Goal: Transaction & Acquisition: Purchase product/service

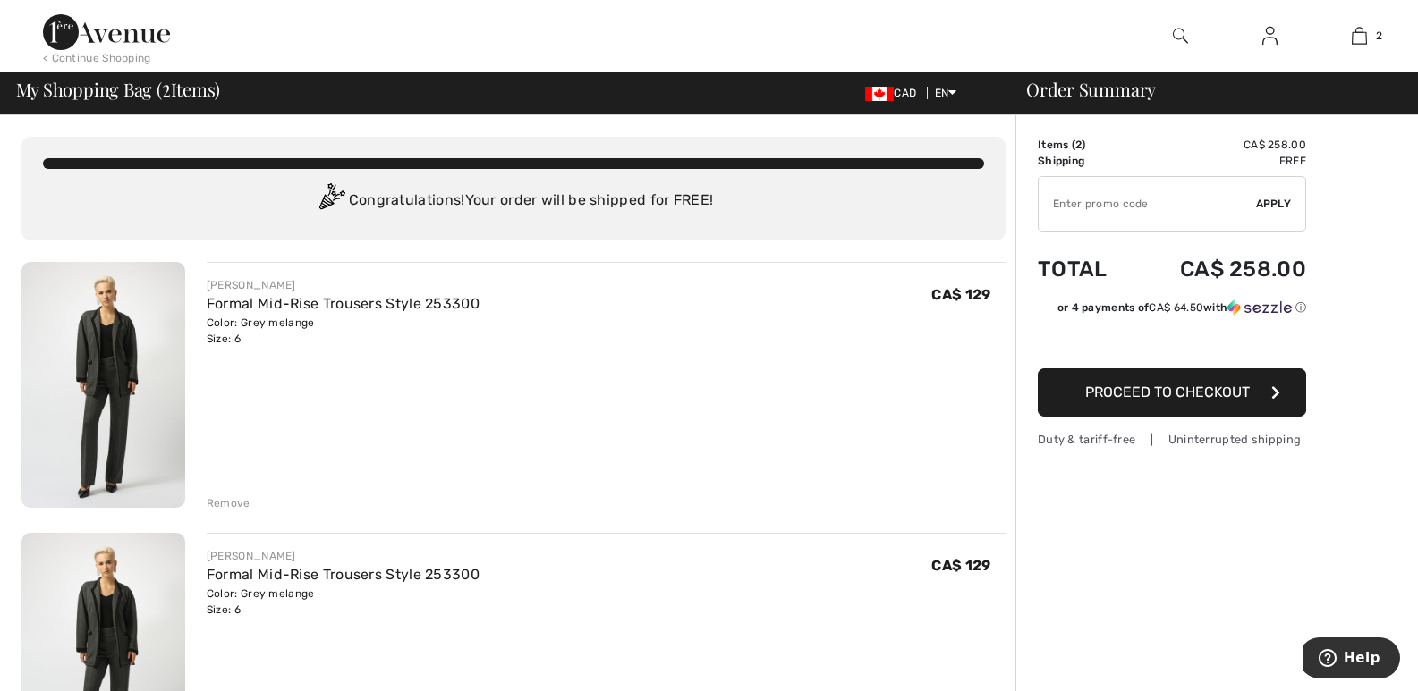
click at [219, 505] on div "Remove" at bounding box center [229, 504] width 44 height 16
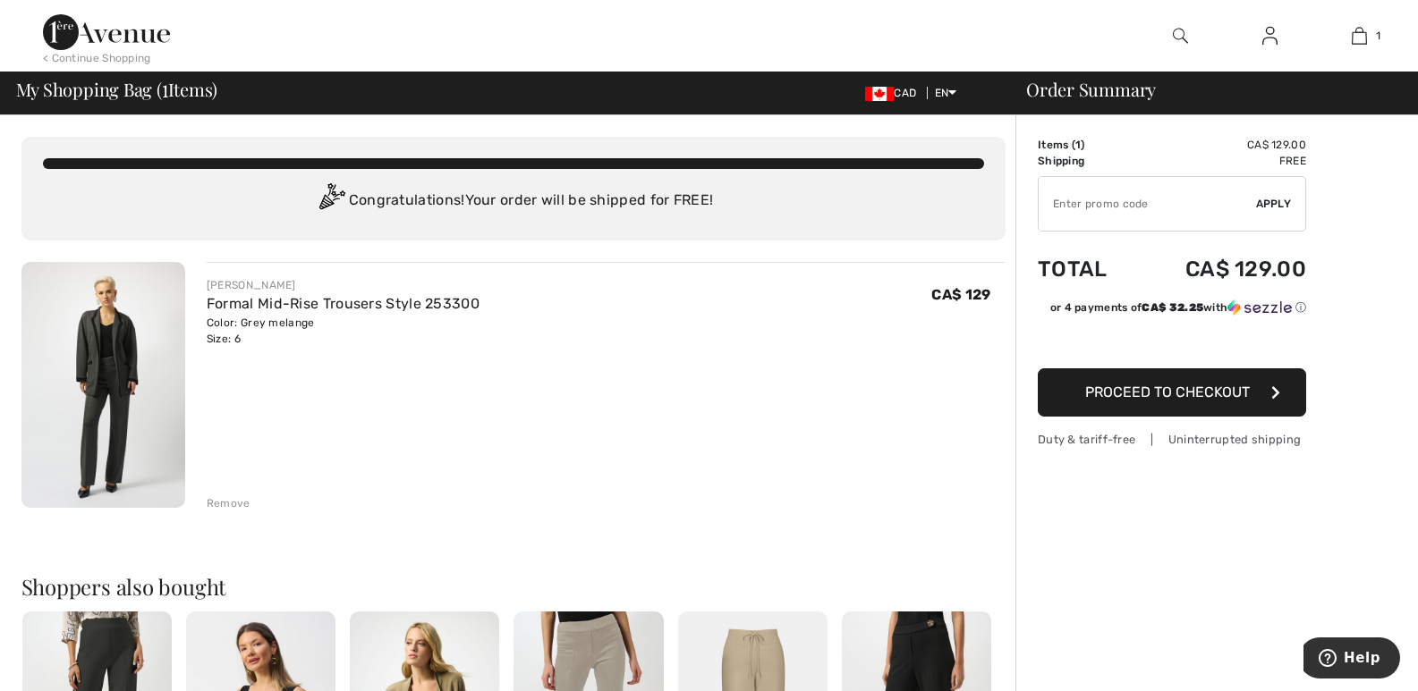
click at [1120, 399] on span "Proceed to Checkout" at bounding box center [1167, 392] width 165 height 17
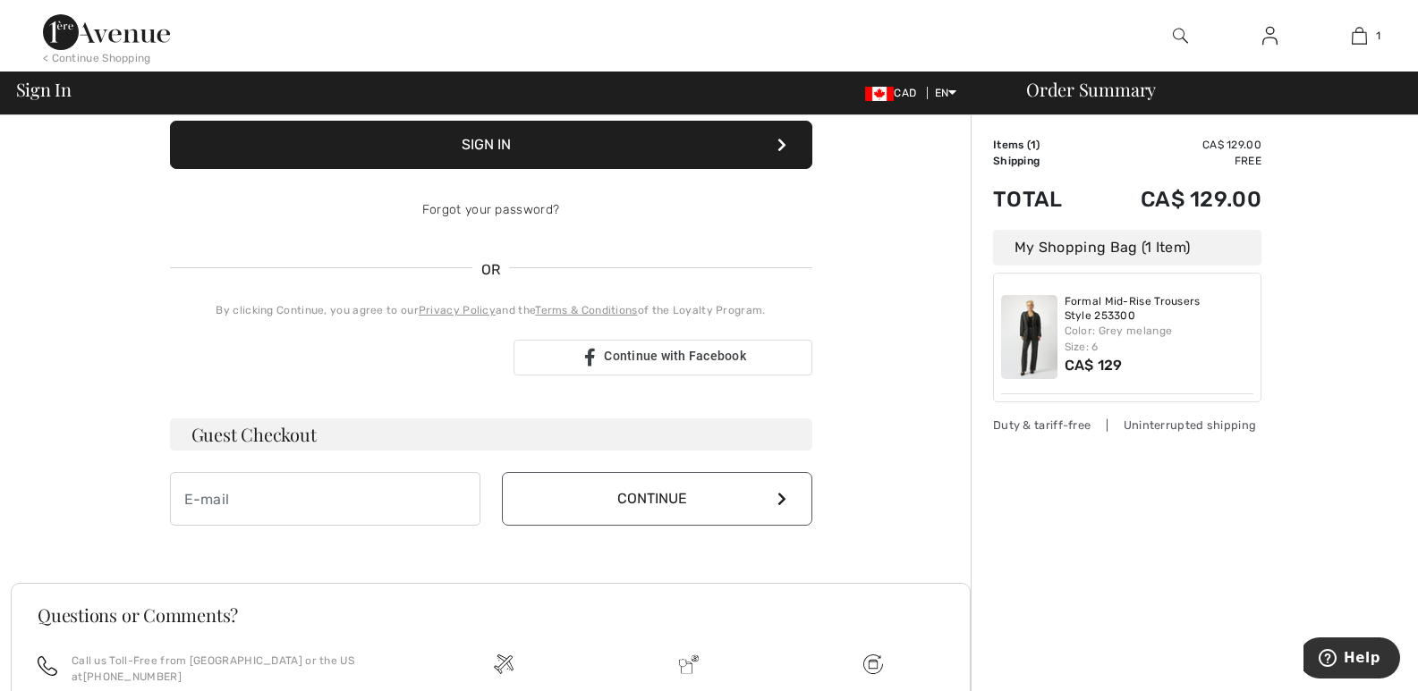
scroll to position [264, 0]
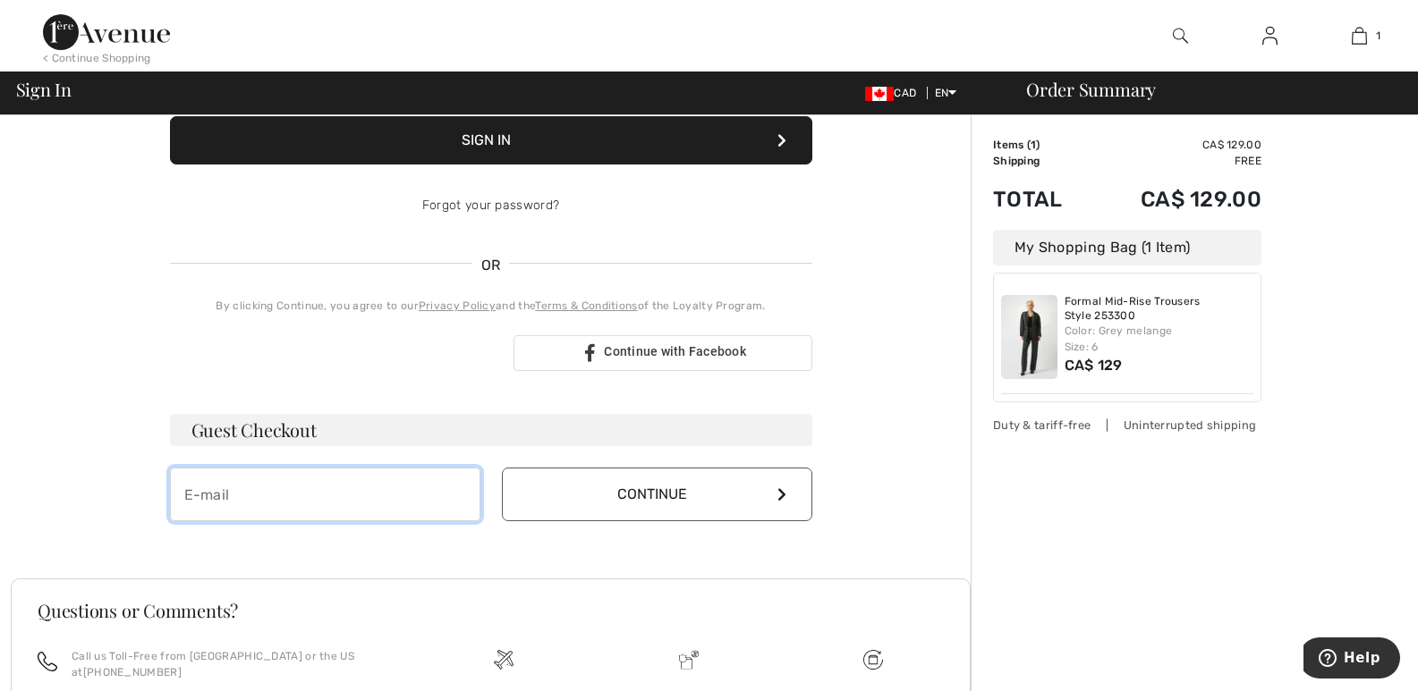
click at [400, 489] on input "email" at bounding box center [325, 495] width 310 height 54
type input "[EMAIL_ADDRESS][DOMAIN_NAME]"
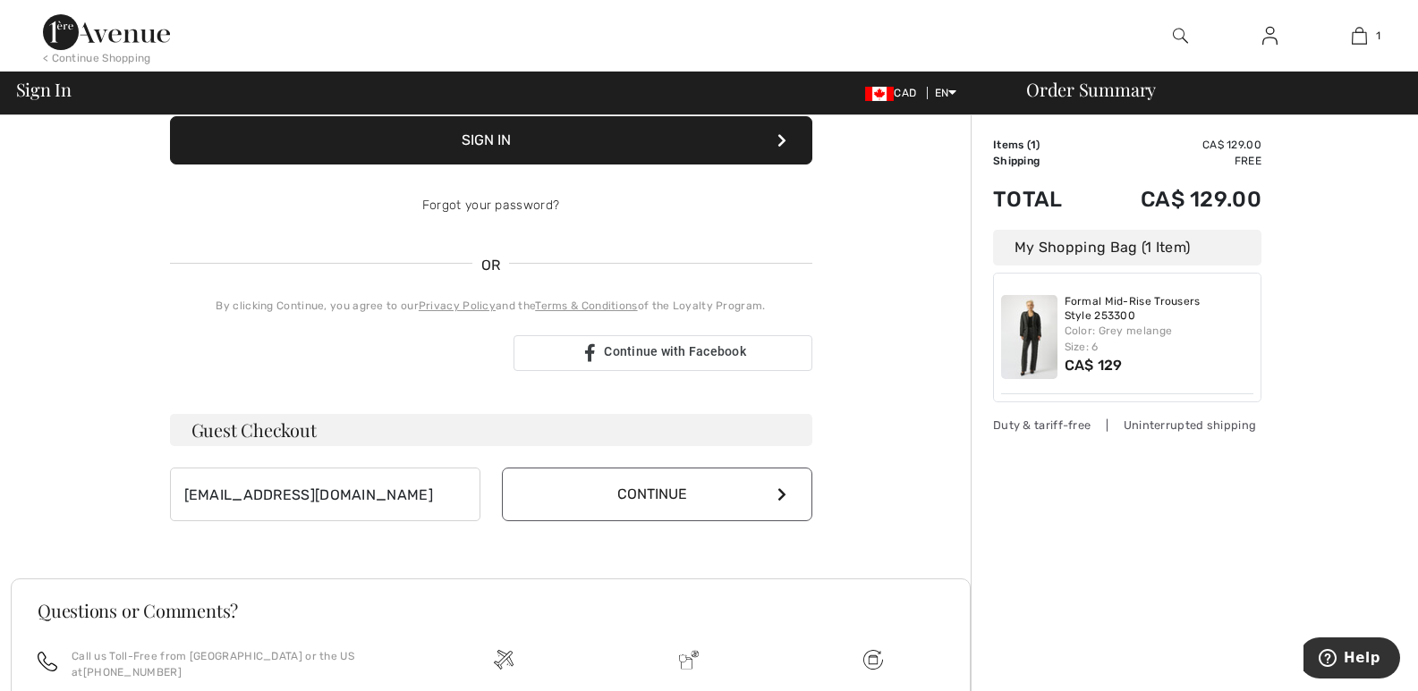
click at [706, 485] on button "Continue" at bounding box center [657, 495] width 310 height 54
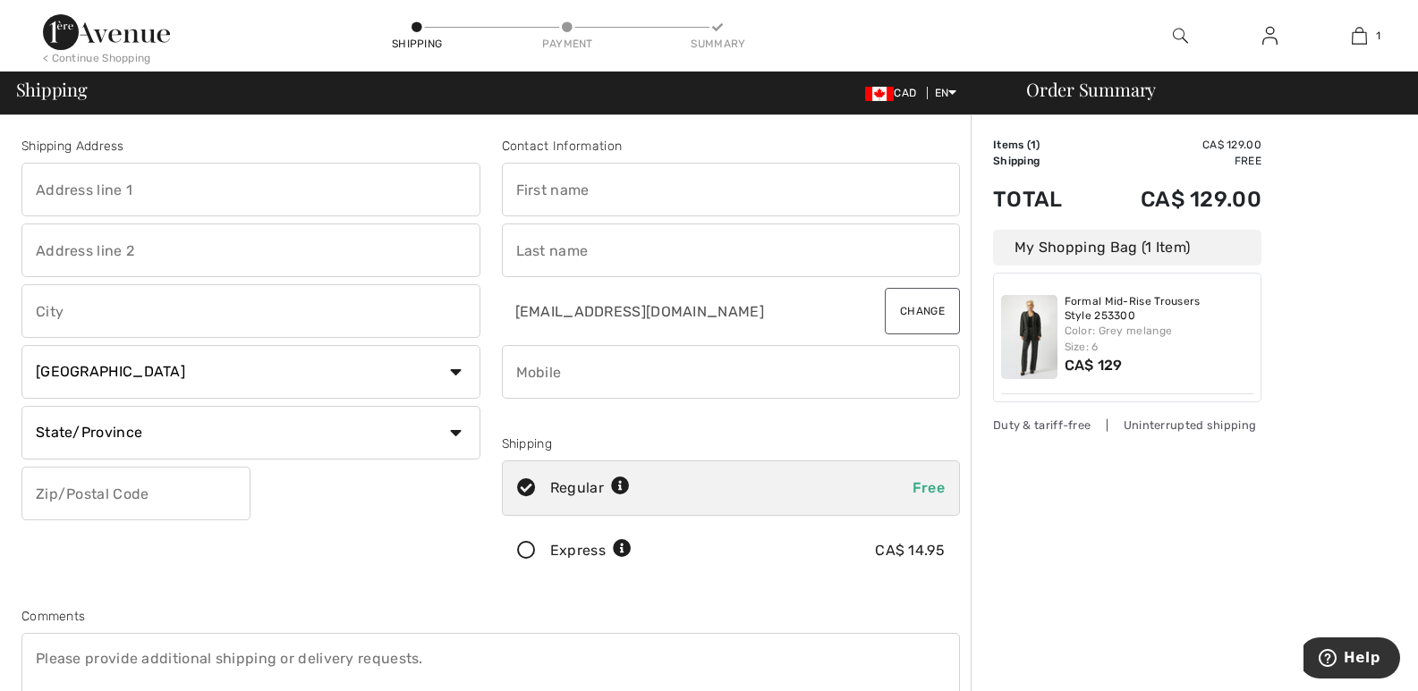
click at [111, 189] on input "text" at bounding box center [250, 190] width 459 height 54
type input "27-300 Ravineview Way"
click at [293, 327] on input "text" at bounding box center [250, 311] width 459 height 54
type input "Oakville"
click at [255, 422] on select "State/Province Alberta British Columbia Manitoba New Brunswick Newfoundland and…" at bounding box center [250, 433] width 459 height 54
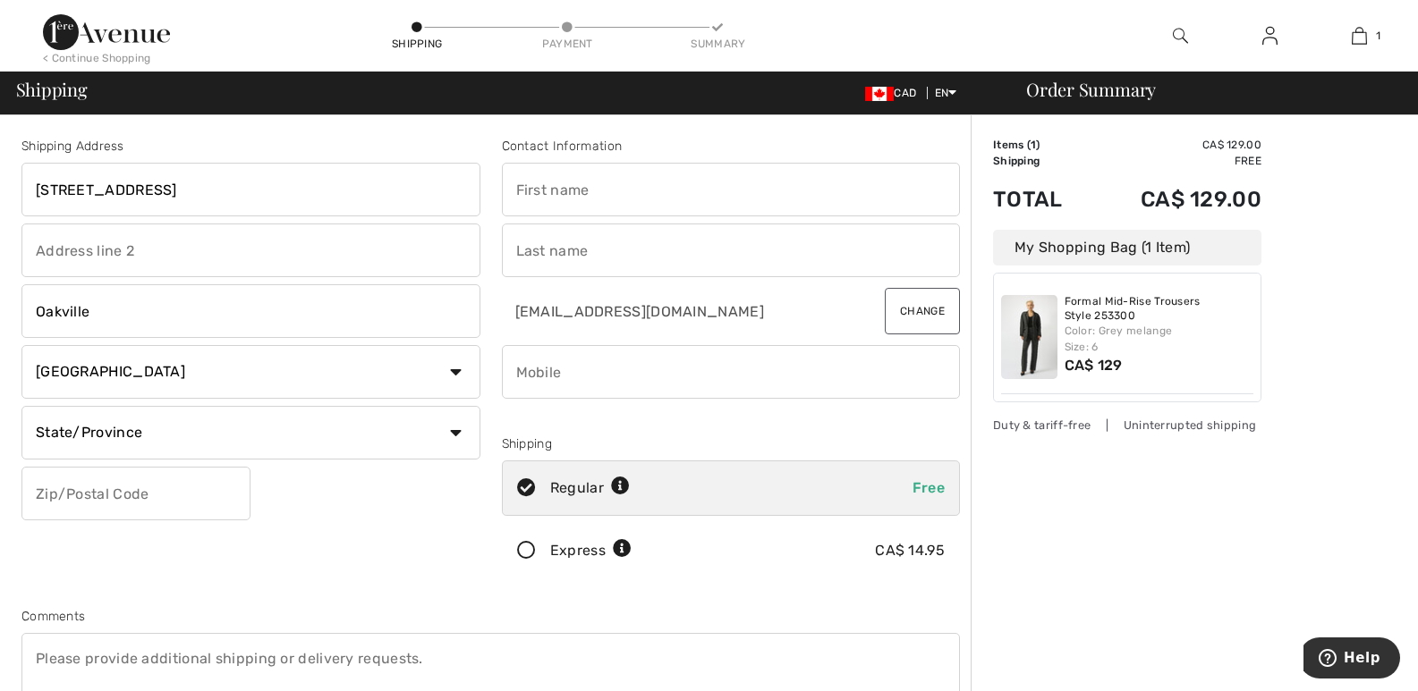
select select "ON"
click at [21, 406] on select "State/Province Alberta British Columbia Manitoba New Brunswick Newfoundland and…" at bounding box center [250, 433] width 459 height 54
click at [176, 505] on input "text" at bounding box center [135, 494] width 229 height 54
type input "L6H7J1"
click at [550, 179] on input "text" at bounding box center [731, 190] width 459 height 54
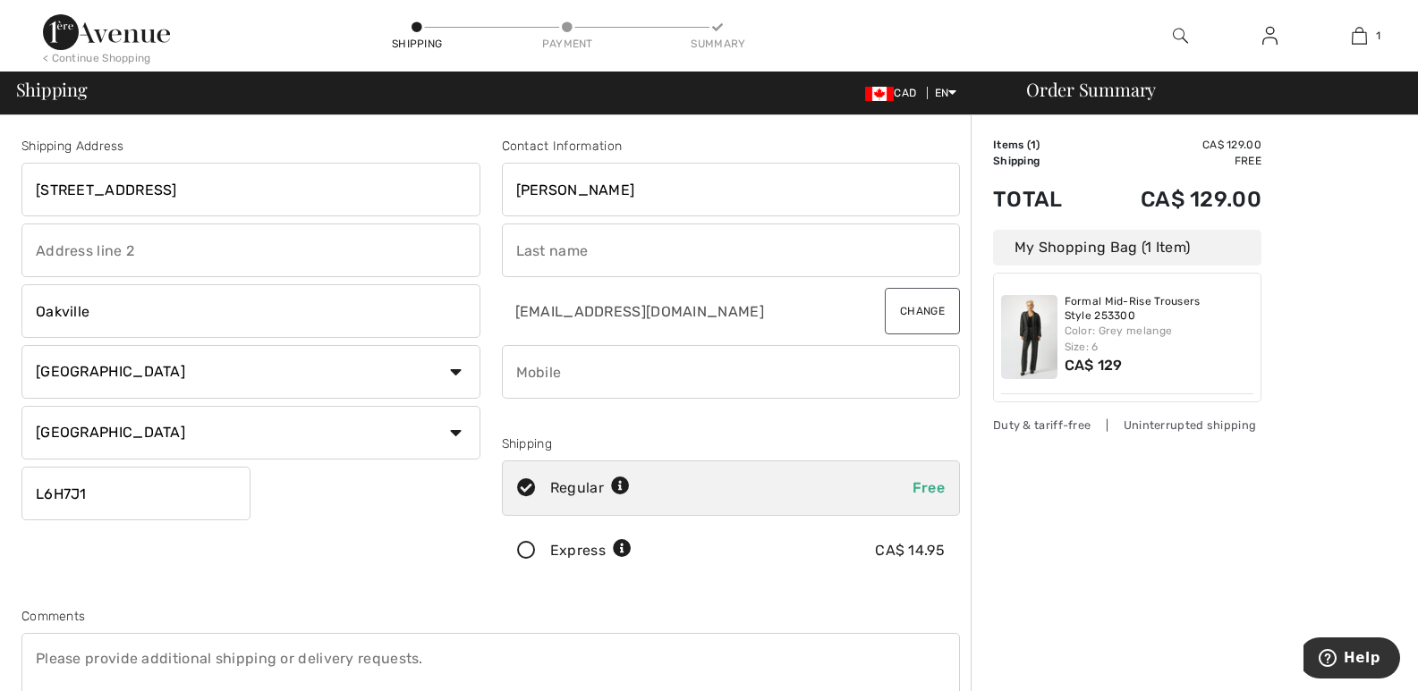
type input "Jacqueline"
click at [556, 243] on input "text" at bounding box center [731, 251] width 459 height 54
type input "Lata"
click at [692, 376] on input "phone" at bounding box center [731, 372] width 459 height 54
type input "2898852244"
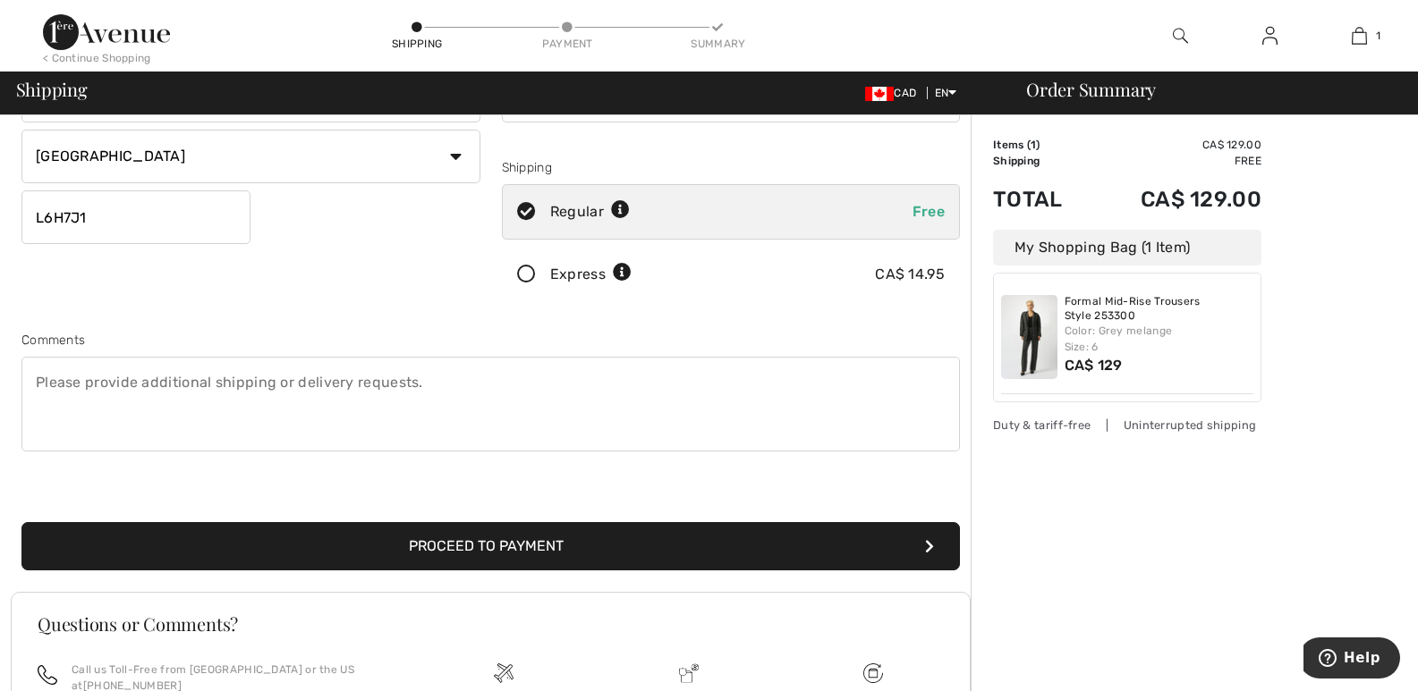
scroll to position [281, 0]
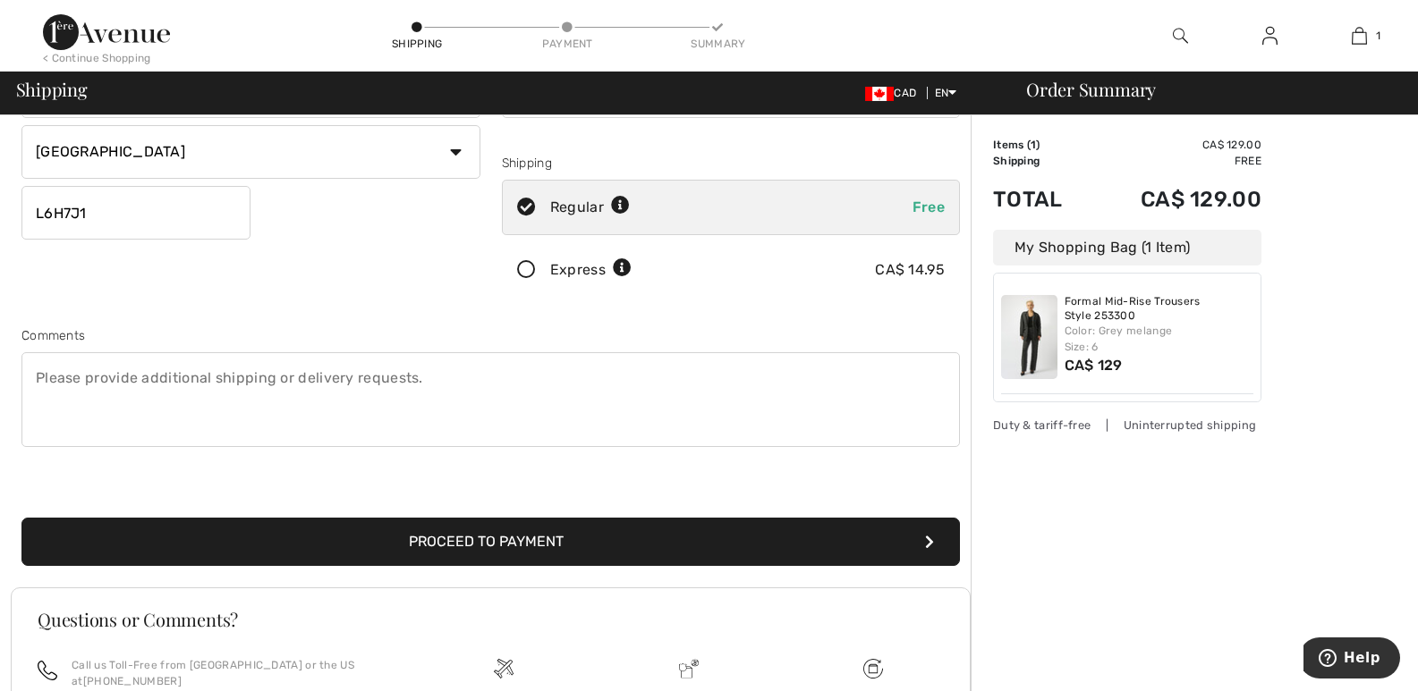
click at [573, 539] on button "Proceed to Payment" at bounding box center [490, 542] width 938 height 48
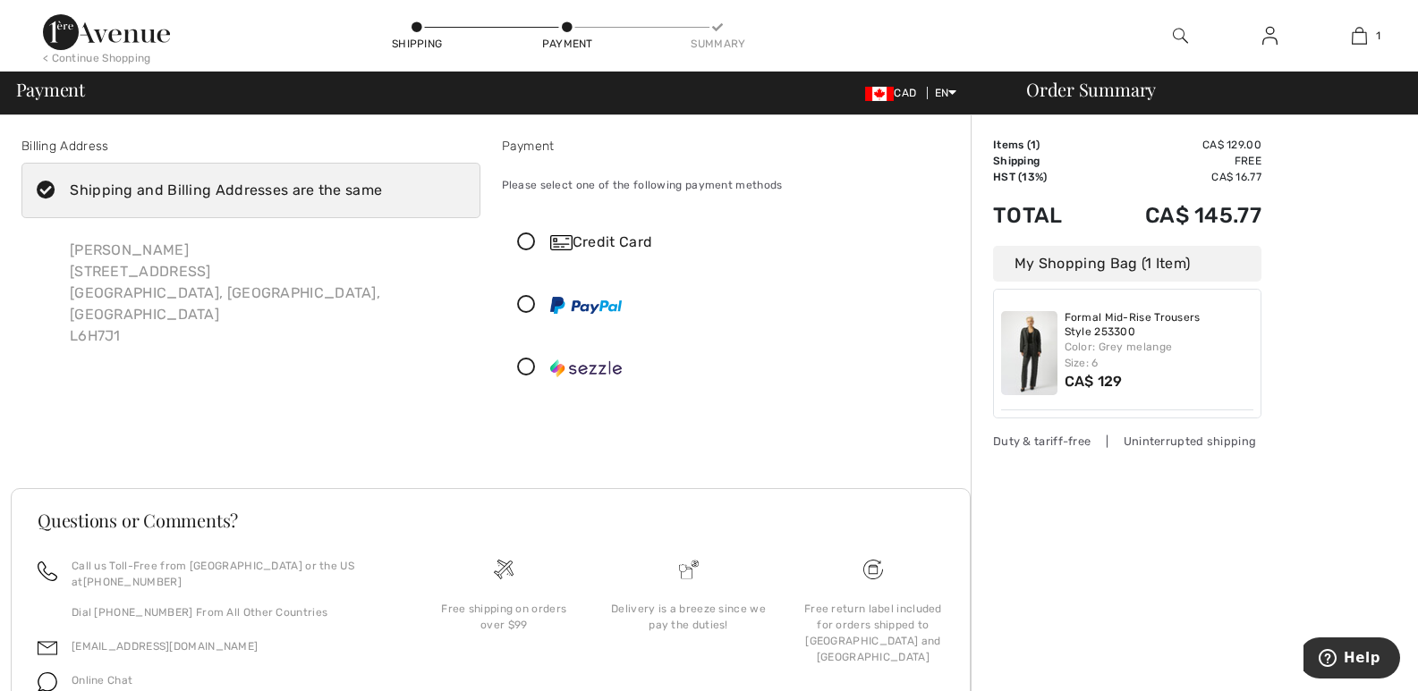
click at [586, 232] on div "Credit Card" at bounding box center [748, 242] width 397 height 21
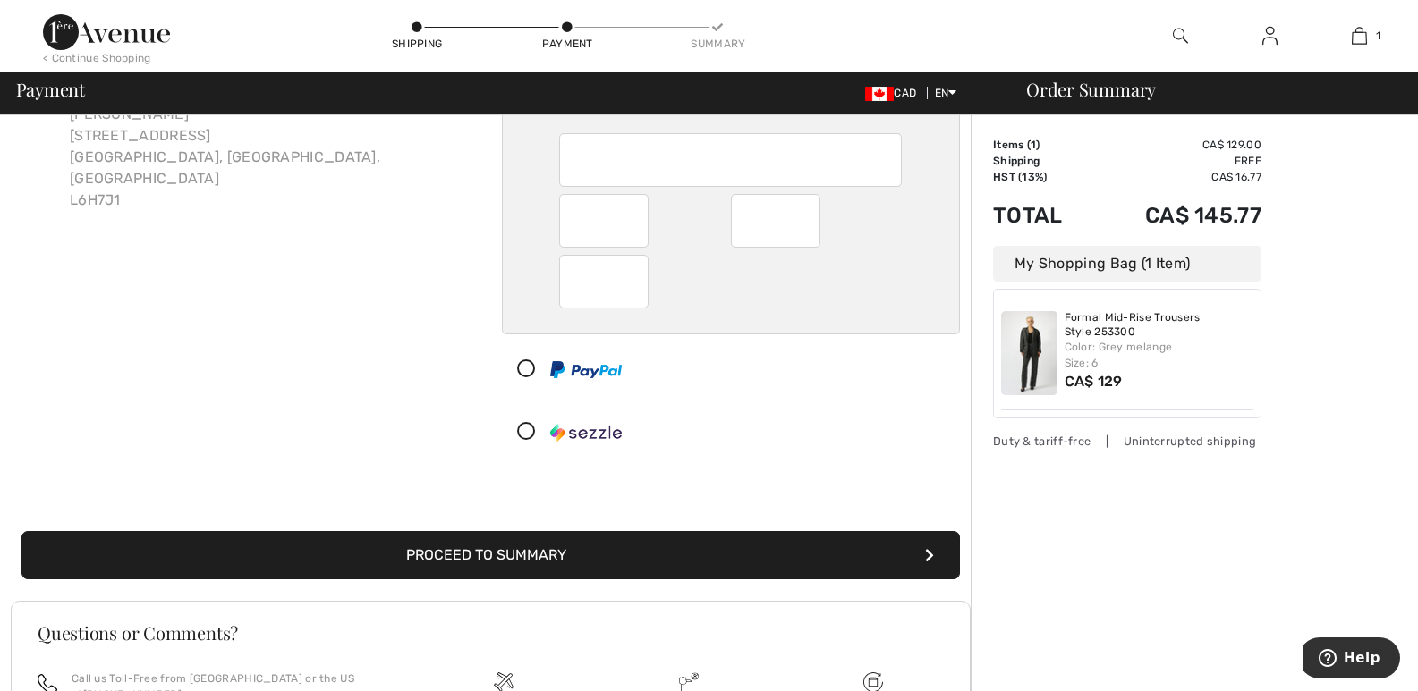
scroll to position [140, 0]
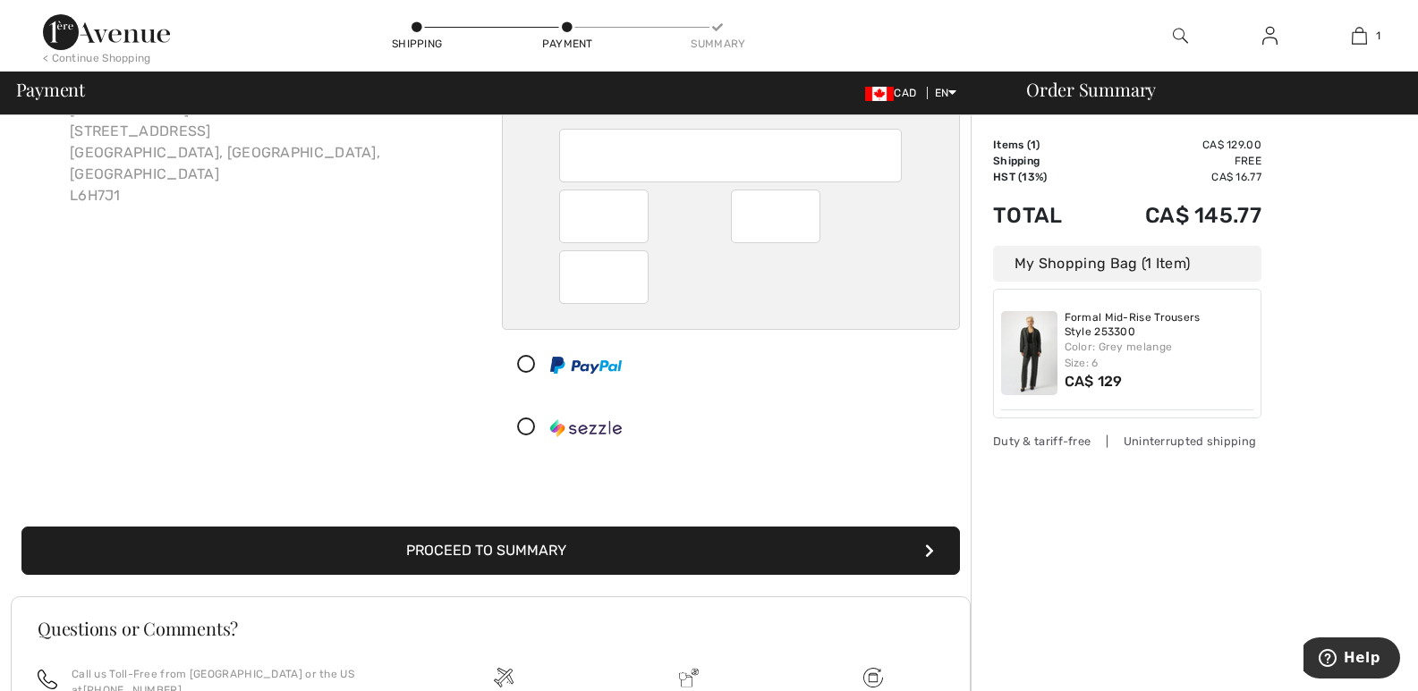
click at [665, 556] on button "Proceed to Summary" at bounding box center [490, 551] width 938 height 48
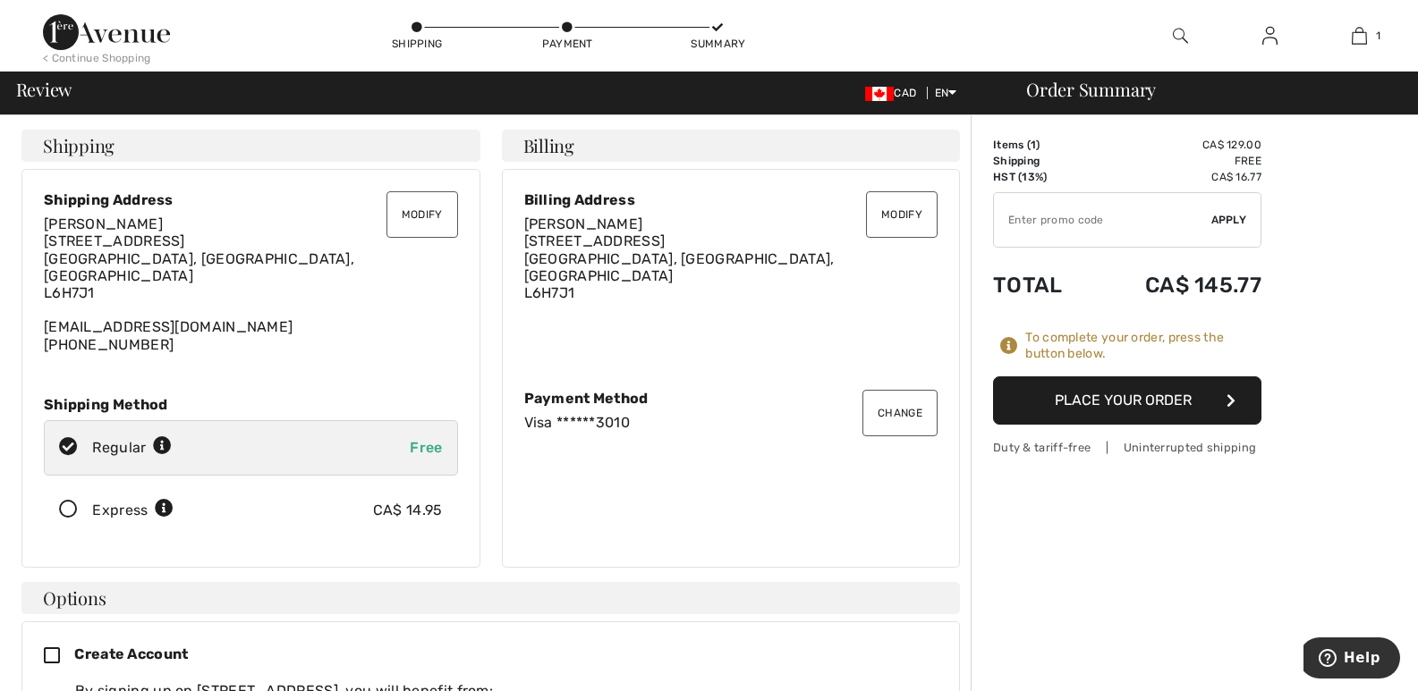
click at [1169, 394] on button "Place Your Order" at bounding box center [1127, 401] width 268 height 48
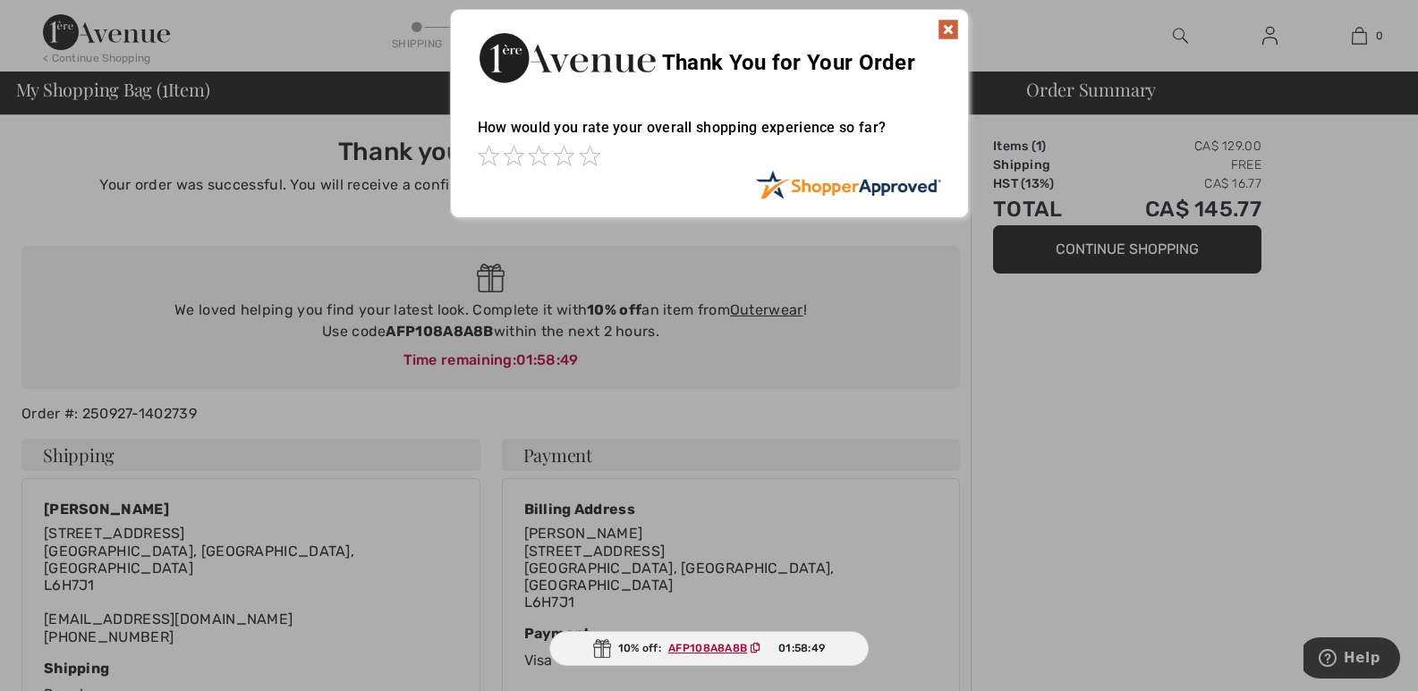
click at [944, 29] on img at bounding box center [947, 29] width 21 height 21
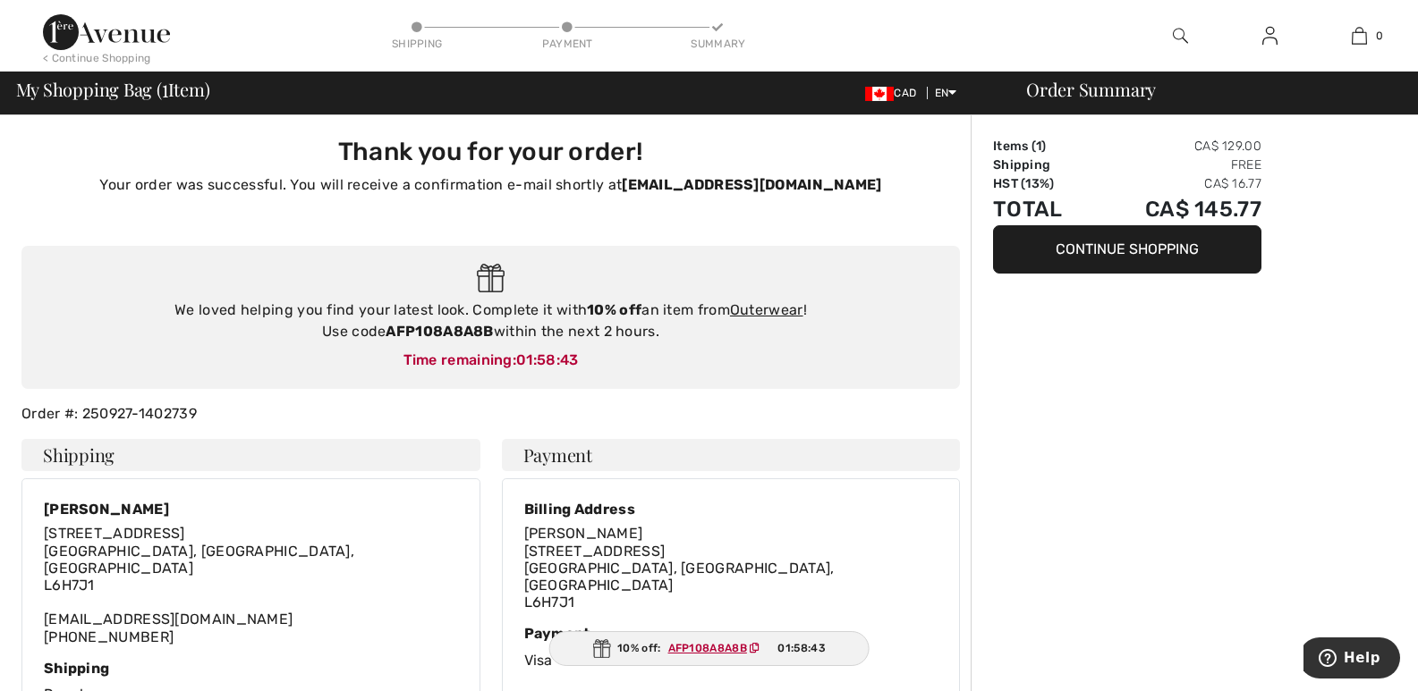
click at [738, 644] on ins "AFP108A8A8B" at bounding box center [707, 648] width 79 height 13
